Goal: Find specific page/section: Find specific page/section

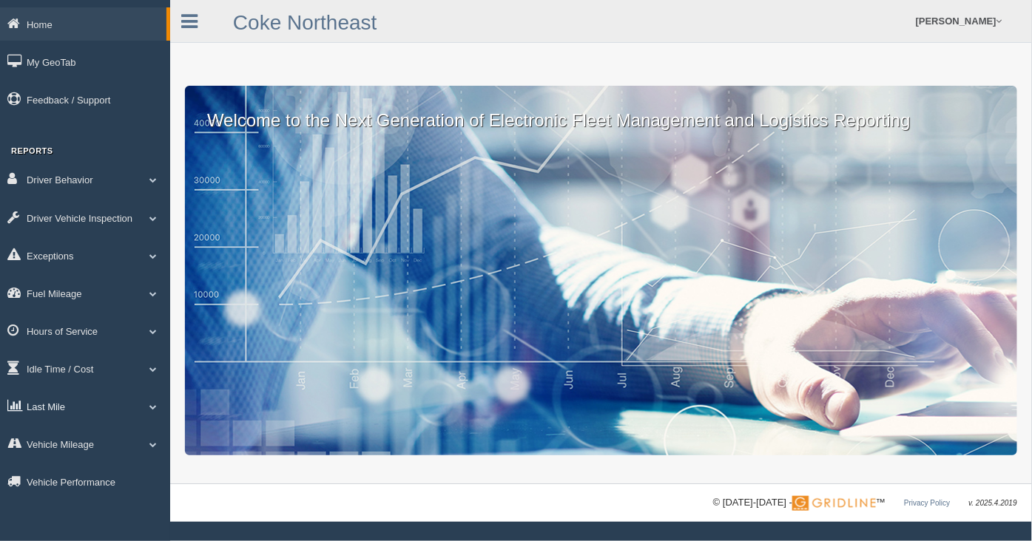
click at [32, 419] on link "Last Mile" at bounding box center [85, 406] width 170 height 33
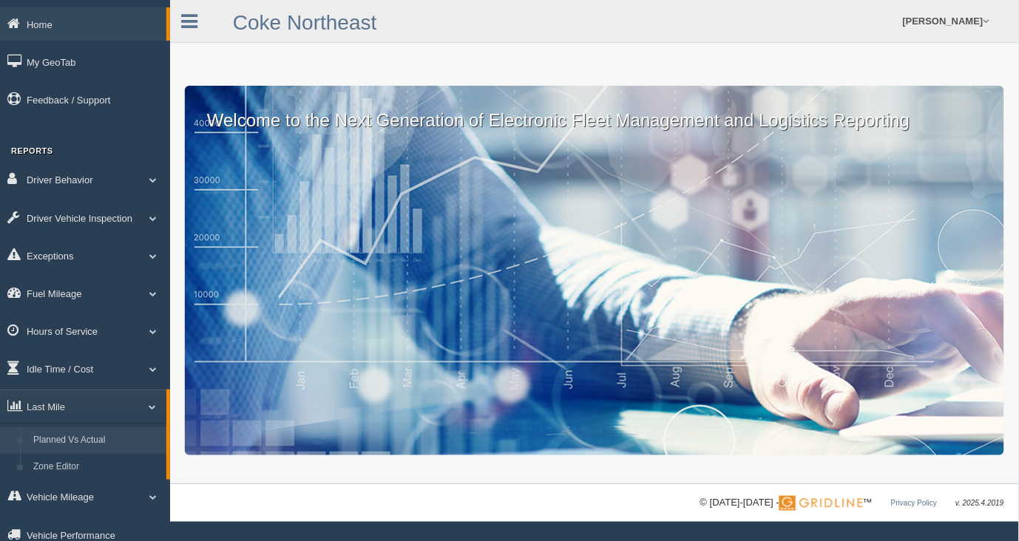
click at [65, 449] on link "Planned Vs Actual" at bounding box center [97, 440] width 140 height 27
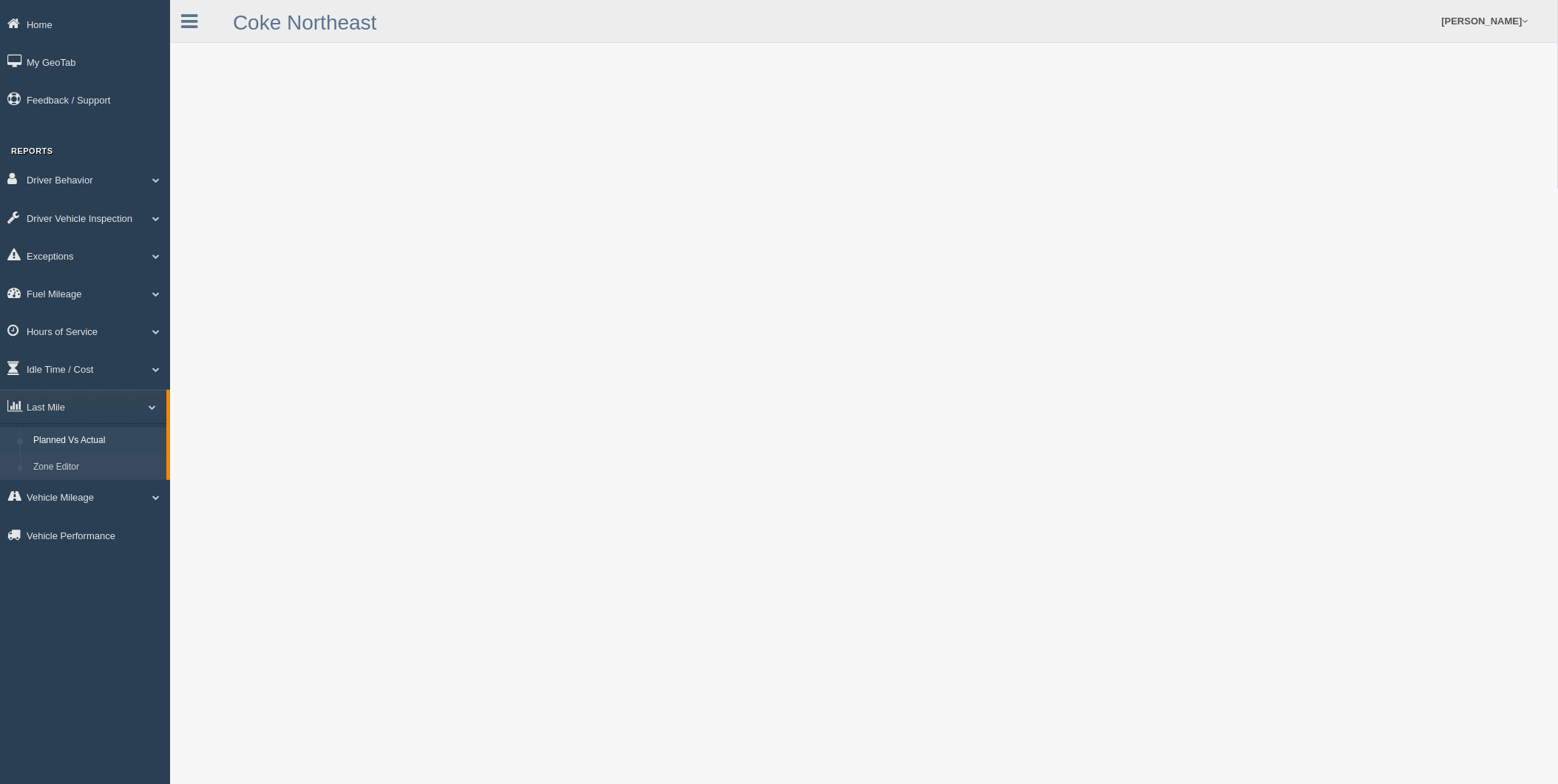
click at [90, 481] on link "Zone Editor" at bounding box center [97, 467] width 140 height 27
click at [84, 454] on link "Planned Vs Actual" at bounding box center [97, 440] width 140 height 27
